Goal: Task Accomplishment & Management: Manage account settings

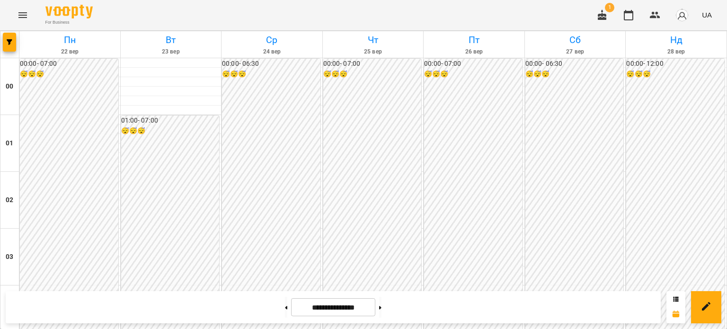
scroll to position [614, 0]
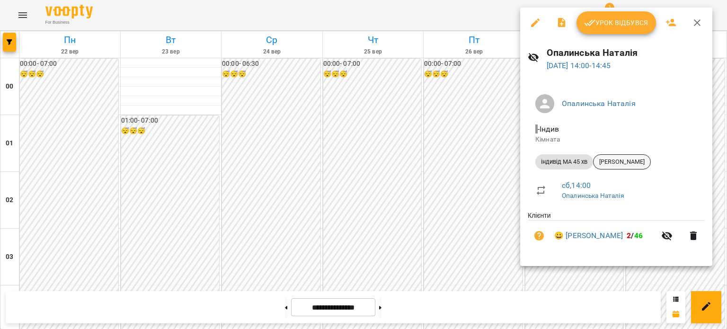
click at [623, 161] on span "[PERSON_NAME]" at bounding box center [622, 162] width 57 height 9
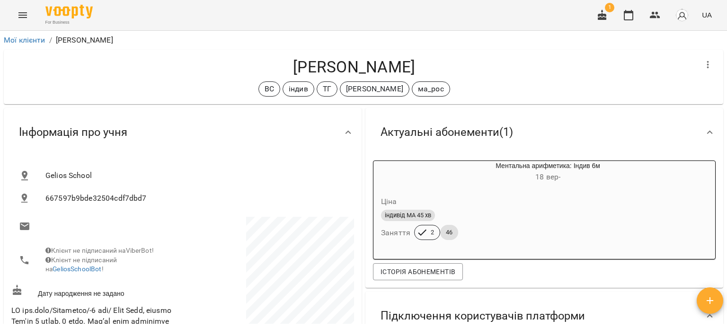
click at [22, 16] on icon "Menu" at bounding box center [22, 14] width 11 height 11
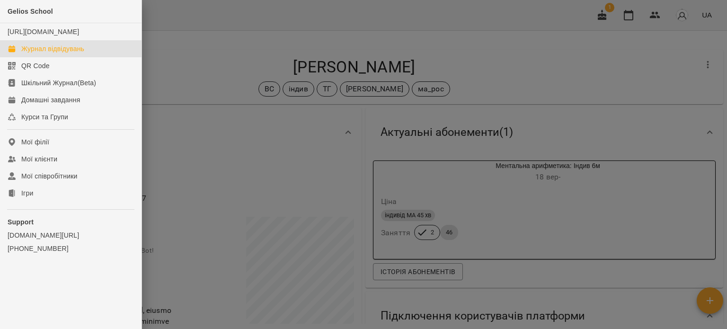
click at [62, 53] on div "Журнал відвідувань" at bounding box center [52, 48] width 63 height 9
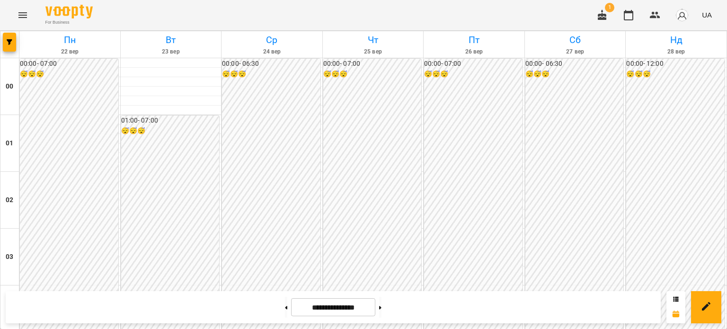
scroll to position [993, 0]
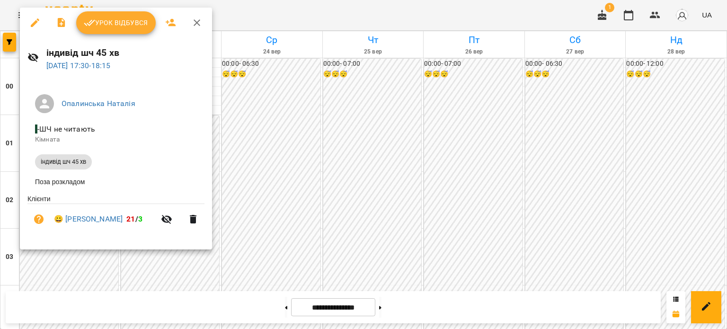
click at [464, 85] on div at bounding box center [363, 164] width 727 height 329
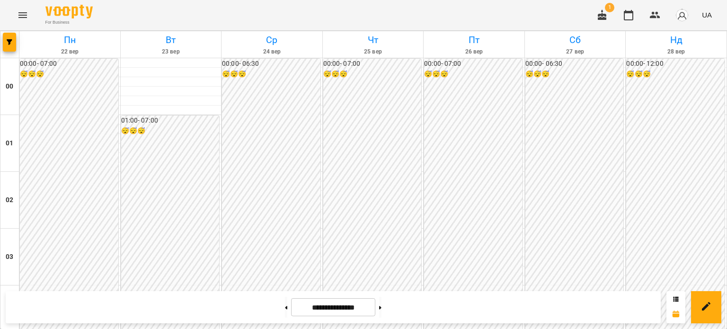
scroll to position [1041, 0]
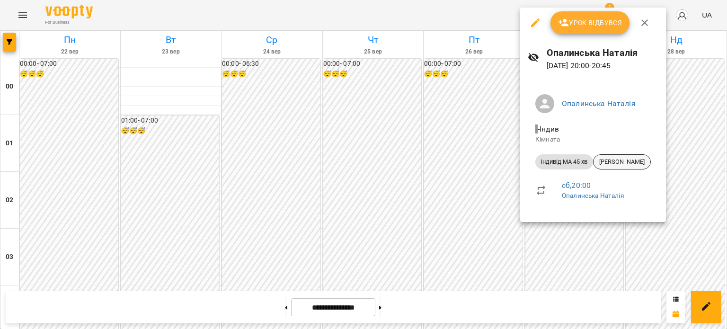
click at [612, 160] on span "[PERSON_NAME]" at bounding box center [622, 162] width 57 height 9
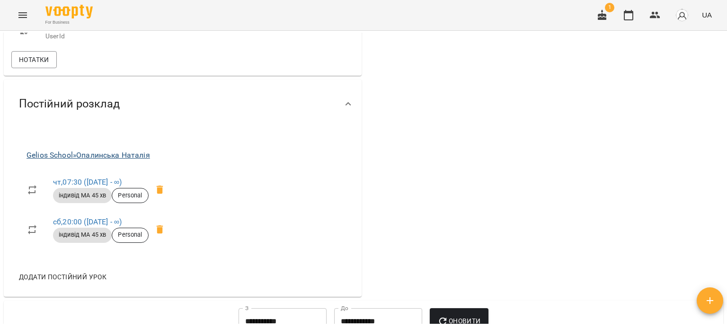
scroll to position [379, 0]
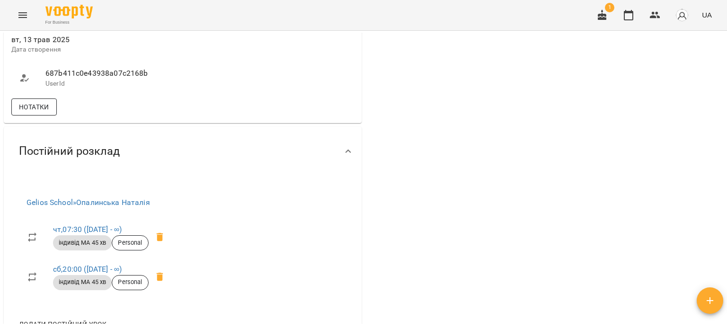
click at [47, 101] on span "Нотатки" at bounding box center [34, 106] width 30 height 11
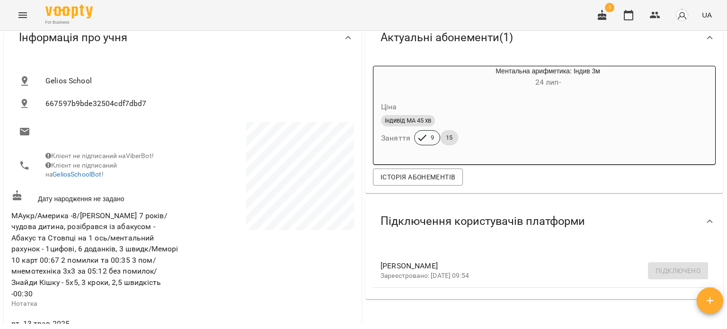
scroll to position [237, 0]
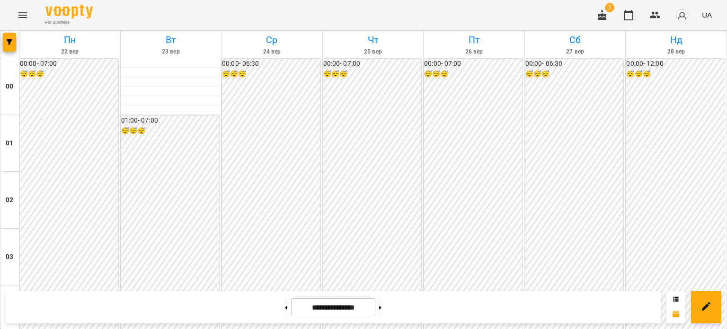
click at [25, 16] on icon "Menu" at bounding box center [22, 14] width 11 height 11
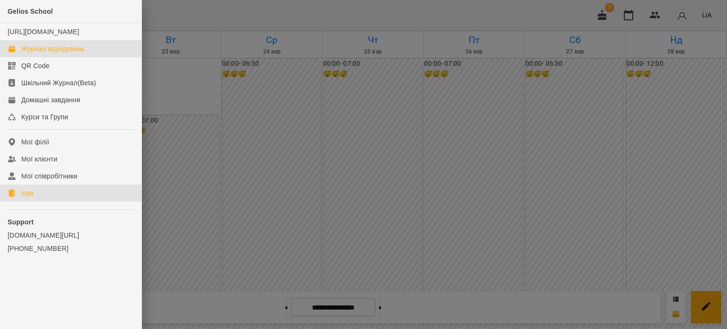
click at [37, 202] on link "Ігри" at bounding box center [71, 193] width 142 height 17
